Goal: Find contact information: Find contact information

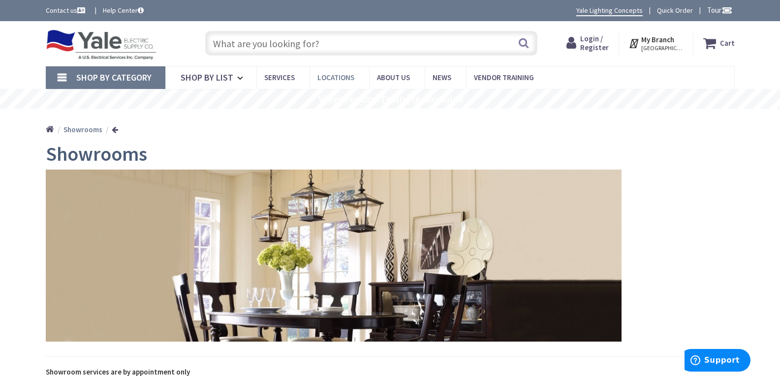
click at [337, 77] on span "Locations" at bounding box center [335, 77] width 37 height 9
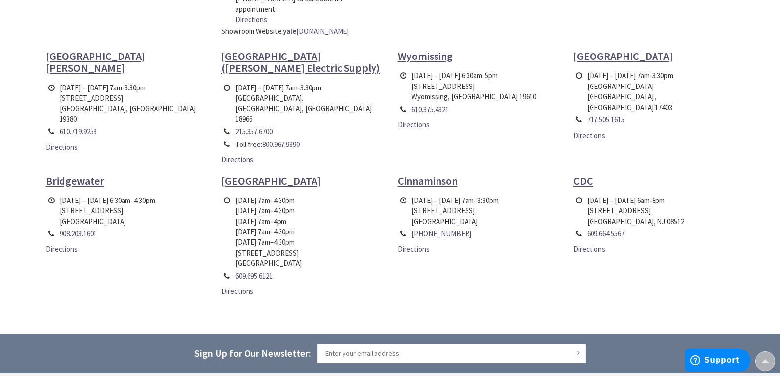
scroll to position [498, 0]
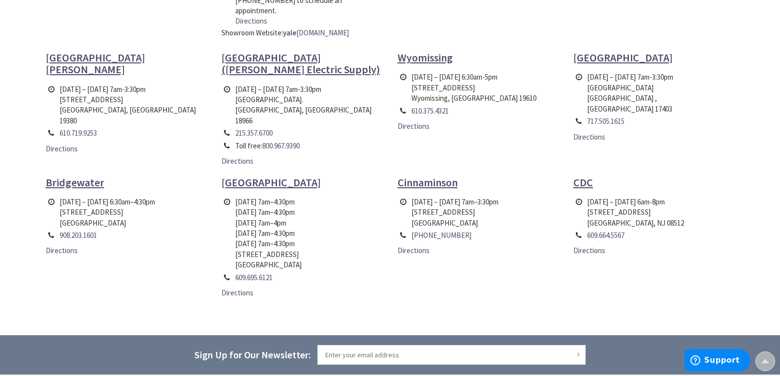
click at [76, 176] on span "Bridgewater" at bounding box center [75, 183] width 59 height 14
click at [54, 245] on link "Directions" at bounding box center [62, 250] width 32 height 10
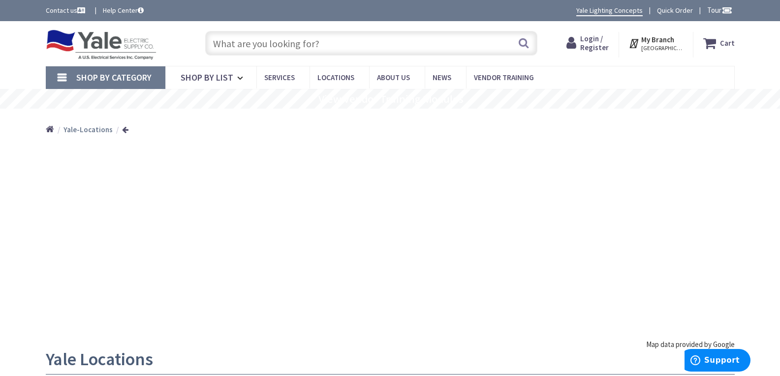
click at [215, 45] on input "text" at bounding box center [371, 43] width 332 height 25
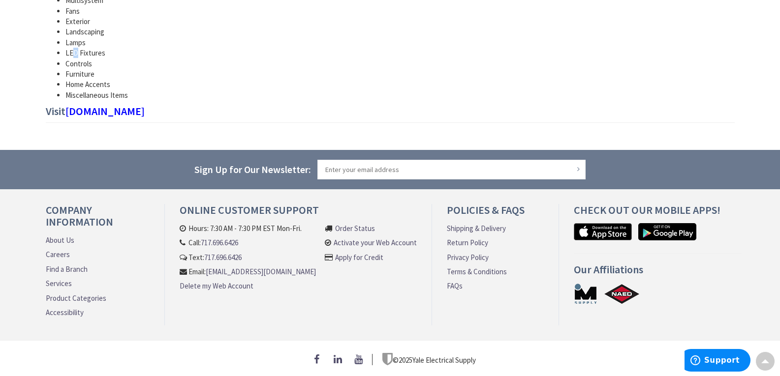
click at [75, 50] on li "LED Fixtures" at bounding box center [399, 53] width 669 height 10
click at [97, 53] on li "LED Fixtures" at bounding box center [399, 53] width 669 height 10
